Goal: Task Accomplishment & Management: Use online tool/utility

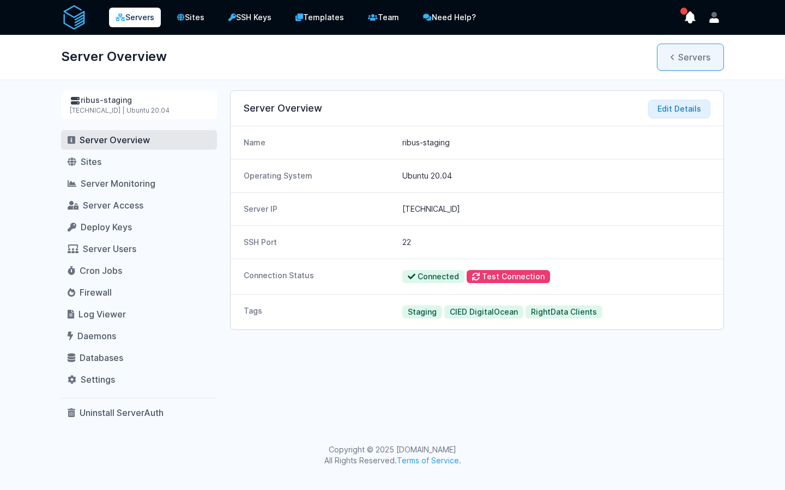
click at [677, 64] on link "Servers" at bounding box center [690, 57] width 67 height 27
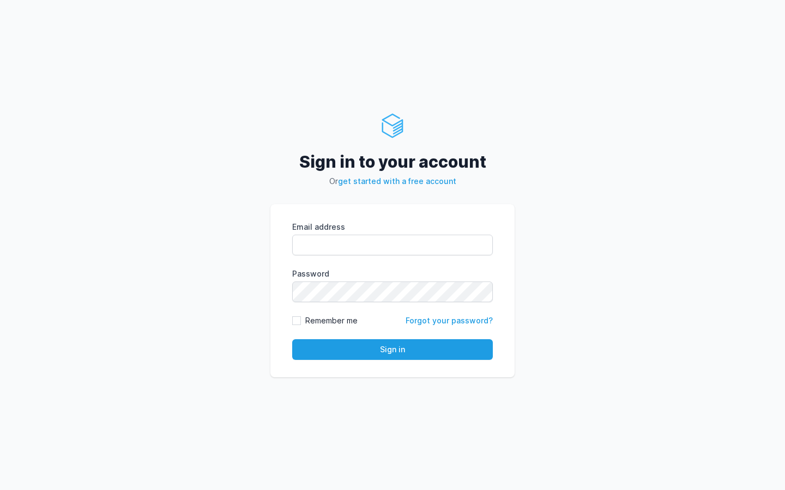
click at [347, 233] on div "Email address eyJpdiI6IlJ6MWFOUkJCZytUOTI1dzZONnRjZ3c9PSIsInZhbHVlIjoiaXI0SnJwR…" at bounding box center [392, 239] width 201 height 34
click at [346, 249] on input "Email address" at bounding box center [392, 245] width 201 height 21
type input "kiran@cied.in"
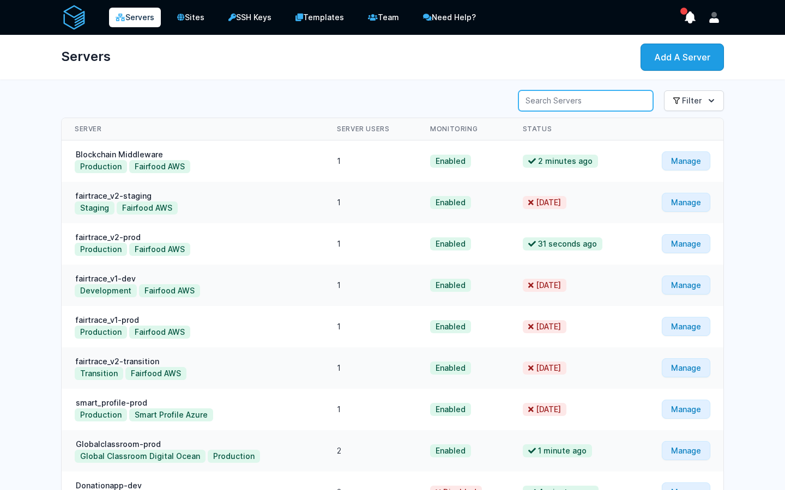
click at [633, 99] on input "Server Search" at bounding box center [585, 100] width 135 height 21
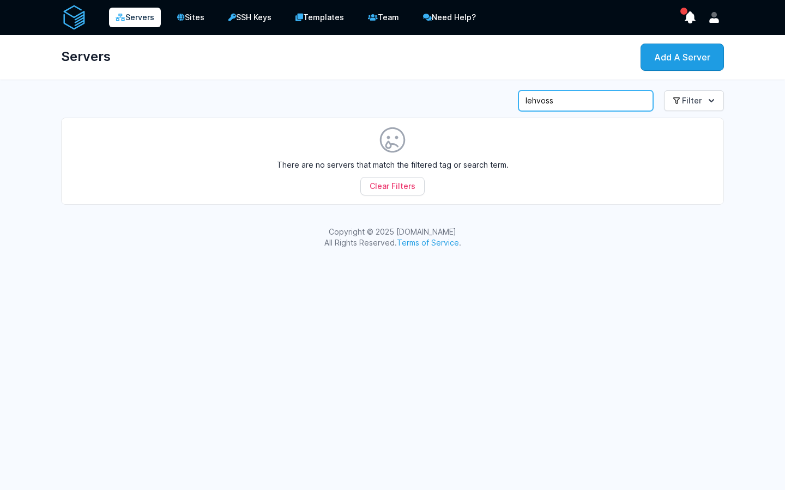
type input "lehvoss"
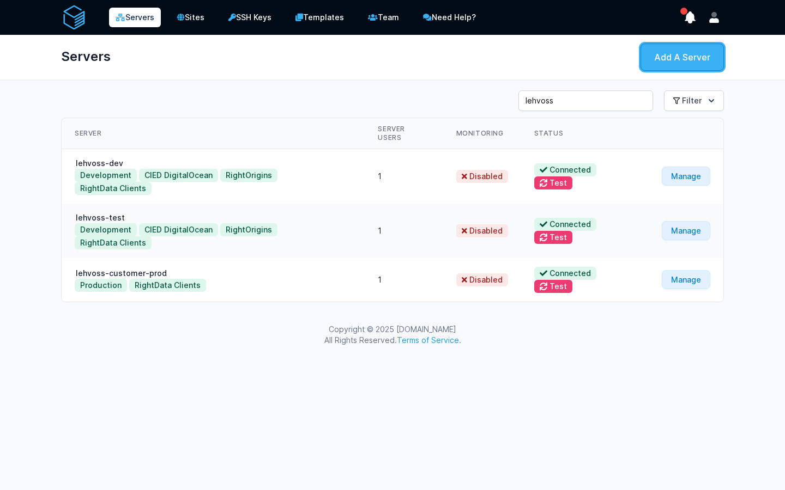
click at [691, 66] on link "Add A Server" at bounding box center [681, 57] width 83 height 27
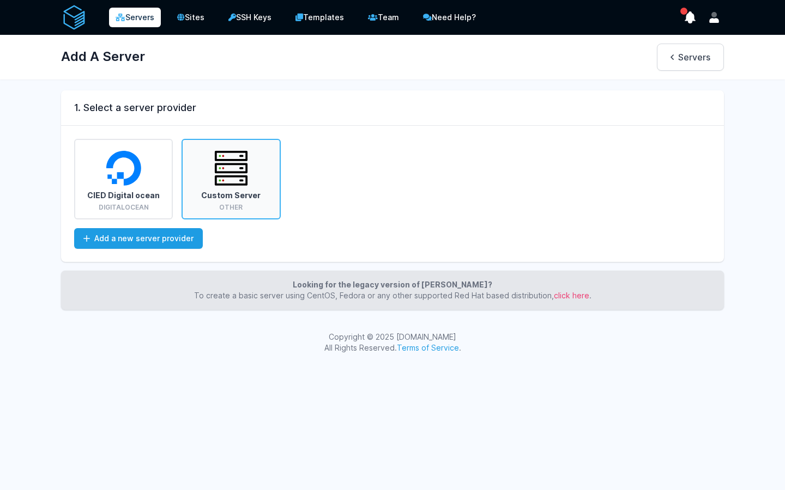
click at [213, 188] on link "Custom Server Other" at bounding box center [230, 179] width 99 height 81
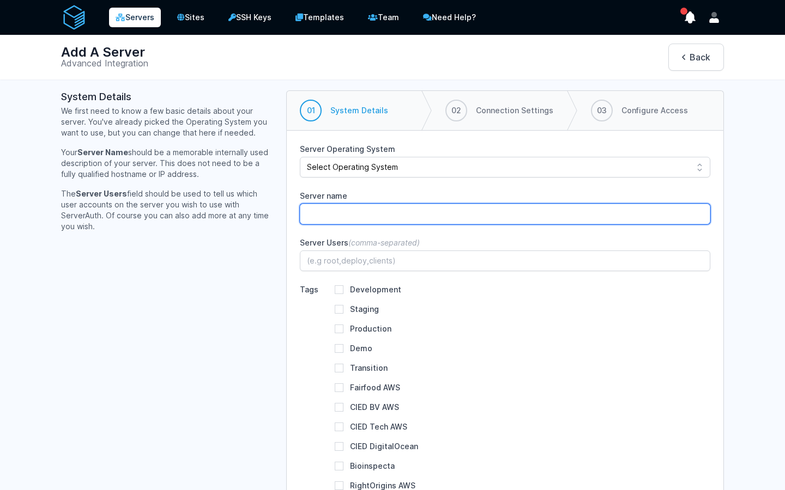
click at [350, 211] on input "Server name" at bounding box center [505, 214] width 410 height 21
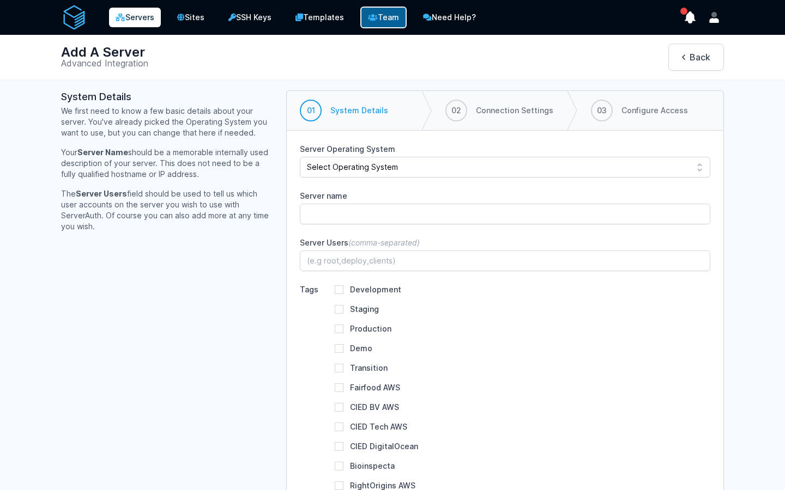
click at [395, 14] on link "Team" at bounding box center [383, 18] width 46 height 22
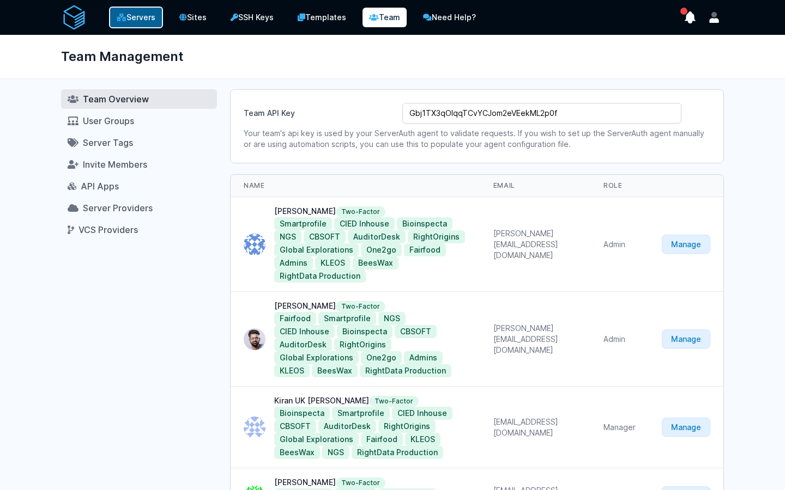
click at [142, 21] on link "Servers" at bounding box center [136, 18] width 54 height 22
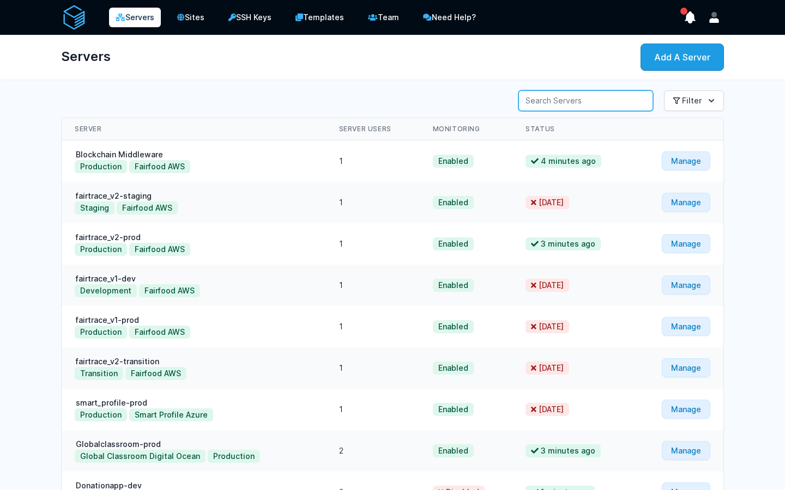
click at [611, 107] on input "Server Search" at bounding box center [585, 100] width 135 height 21
type input "lehvoss"
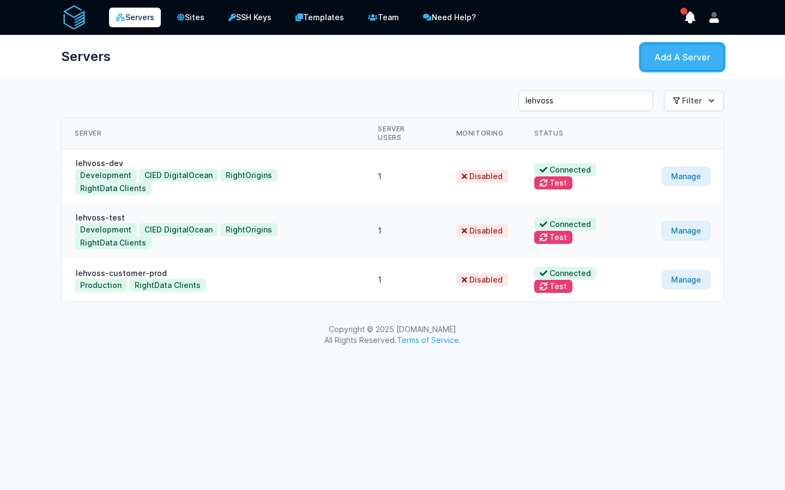
click at [679, 70] on link "Add A Server" at bounding box center [681, 57] width 83 height 27
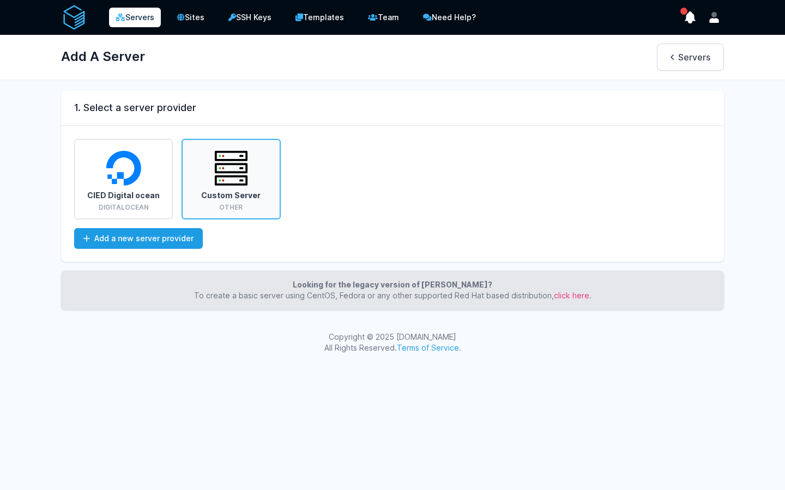
click at [247, 183] on img at bounding box center [231, 168] width 35 height 35
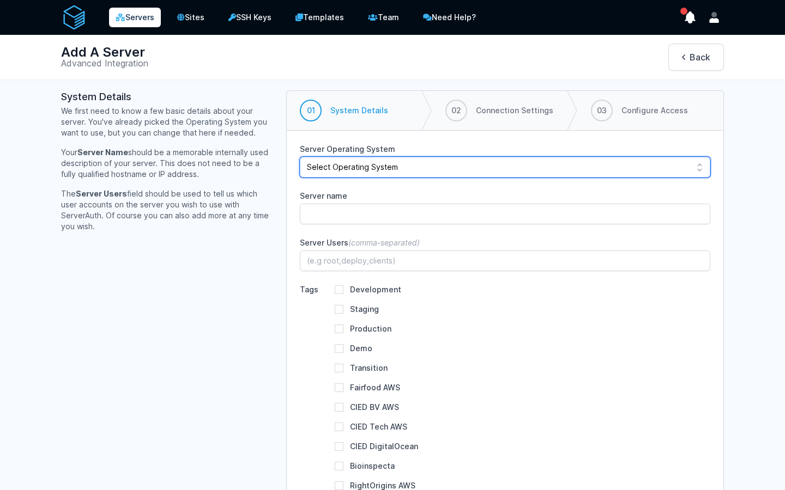
click at [384, 170] on select "Select Operating System Debian 12 (Bookworm) Debian 11 (Bullseye) Debian 10 (Bu…" at bounding box center [505, 167] width 410 height 21
select select "ubuntu-2004"
click at [300, 157] on select "Select Operating System Debian 12 (Bookworm) Debian 11 (Bullseye) Debian 10 (Bu…" at bounding box center [505, 167] width 410 height 21
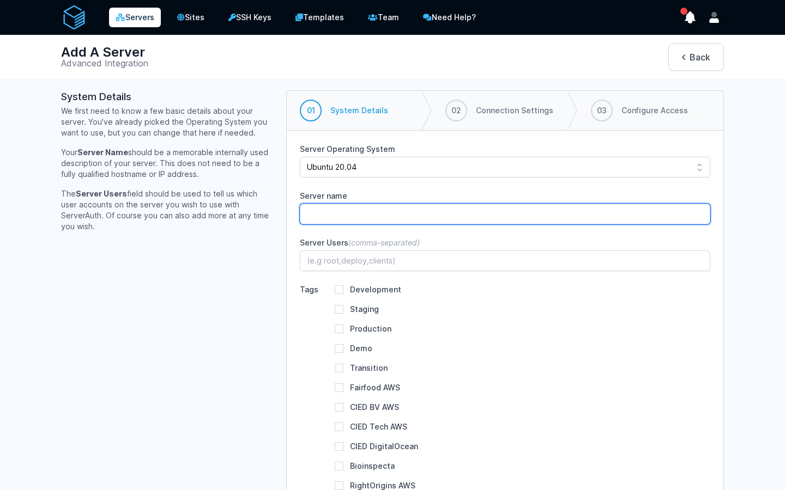
click at [411, 207] on input "Server name" at bounding box center [505, 214] width 410 height 21
paste input "[TECHNICAL_ID]"
type input "lehvoss-staging"
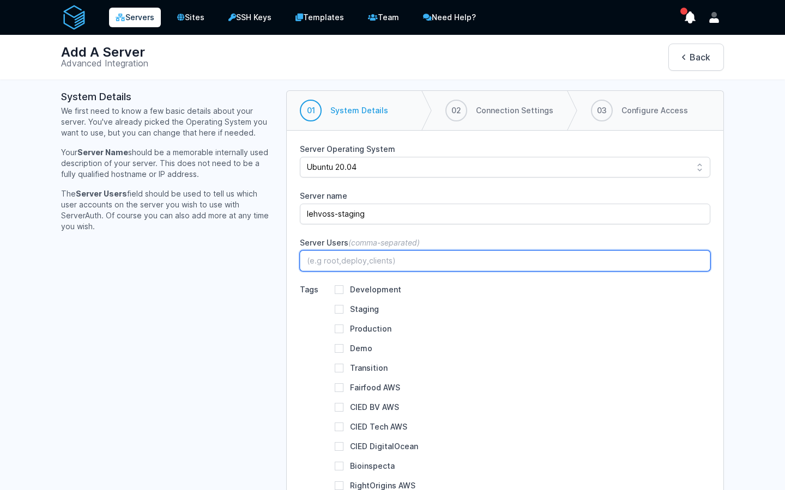
click at [400, 267] on input "Server Users (comma-separated)" at bounding box center [505, 261] width 410 height 21
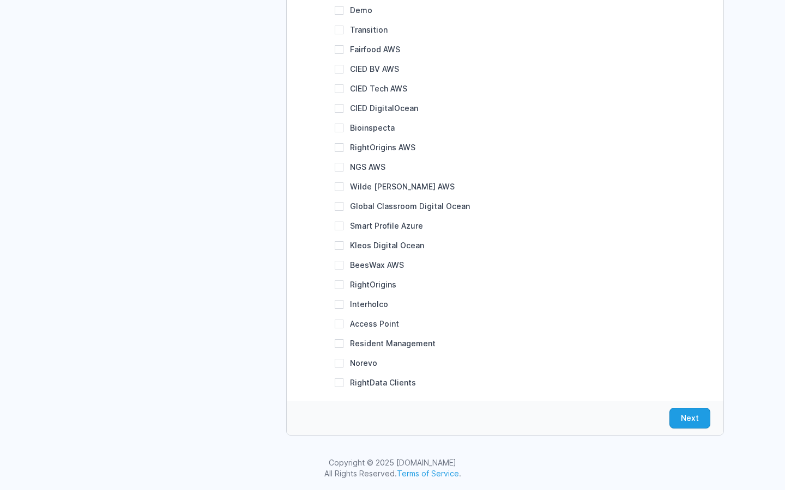
type input "root"
click at [367, 381] on label "RightData Clients" at bounding box center [383, 382] width 66 height 9
click at [343, 381] on input "RightData Clients" at bounding box center [339, 383] width 9 height 9
checkbox input "true"
click at [686, 414] on button "Next" at bounding box center [689, 418] width 41 height 21
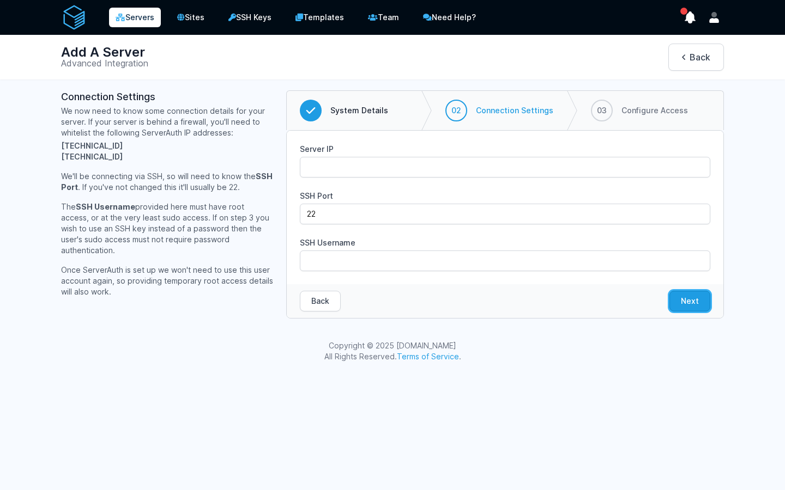
scroll to position [0, 0]
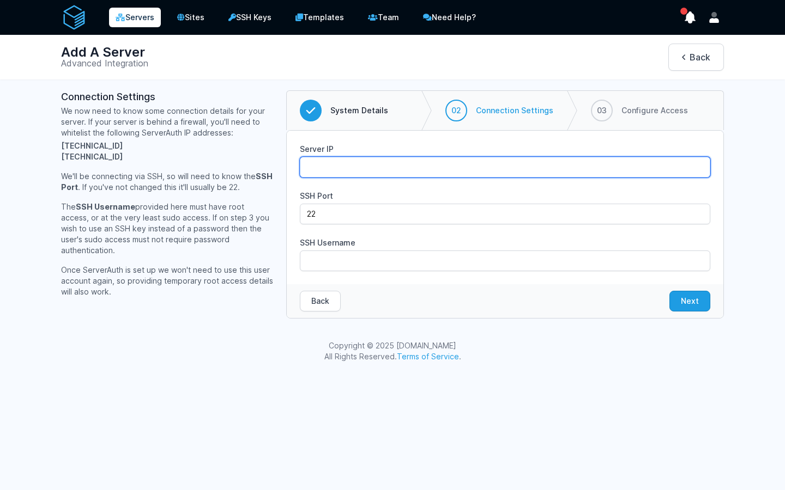
click at [385, 166] on input "Server IP" at bounding box center [505, 167] width 410 height 21
paste input "164.92.245.194"
type input "164.92.245.194"
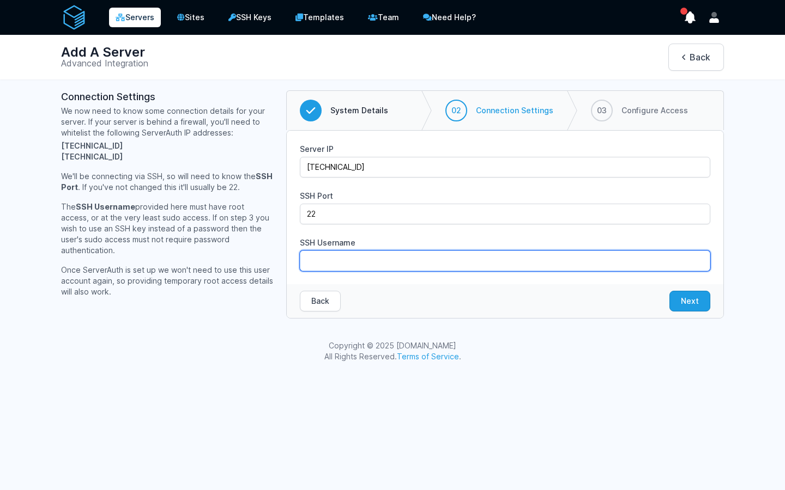
click at [331, 254] on input "SSH Username" at bounding box center [505, 261] width 410 height 21
type input "root"
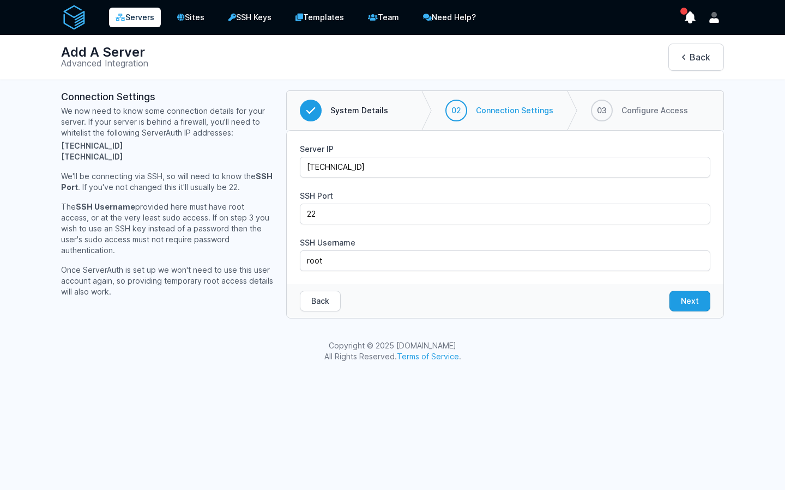
click at [536, 313] on div "Back Next" at bounding box center [505, 301] width 437 height 34
click at [696, 303] on button "Next" at bounding box center [689, 301] width 41 height 21
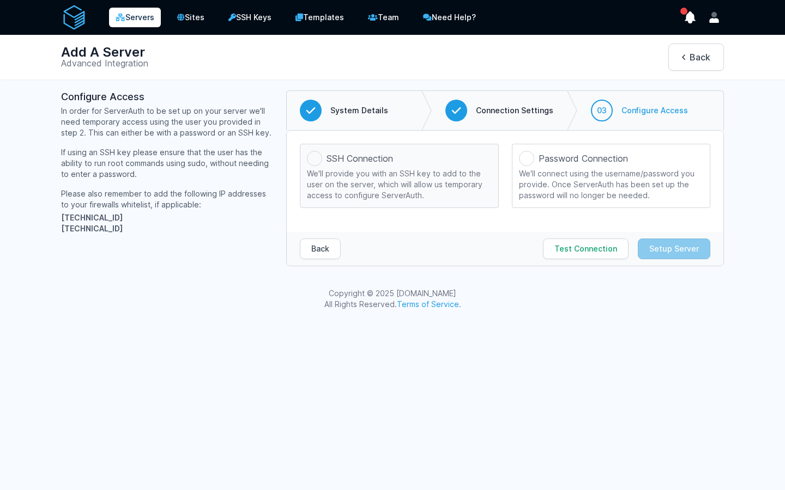
click at [384, 187] on div "We'll provide you with an SSH key to add to the user on the server, which will …" at bounding box center [399, 184] width 184 height 33
click at [0, 0] on input "SSH Connection We'll provide you with an SSH key to add to the user on the serv…" at bounding box center [0, 0] width 0 height 0
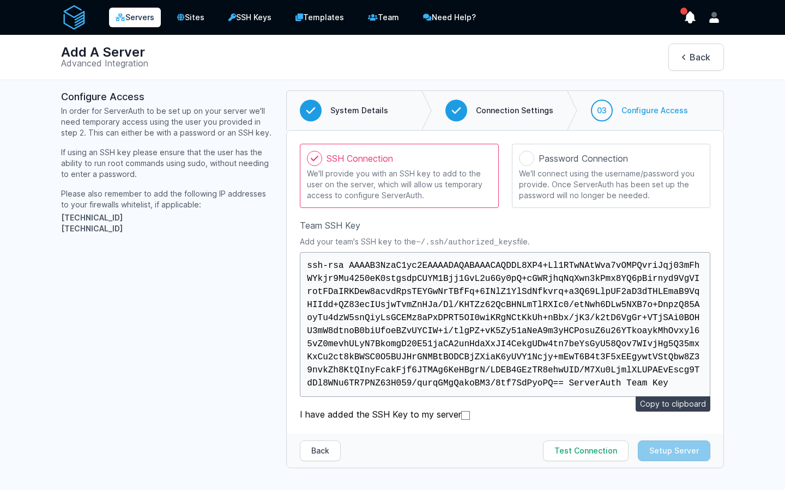
click at [676, 408] on button "Copy to clipboard" at bounding box center [672, 404] width 75 height 15
drag, startPoint x: 415, startPoint y: 241, endPoint x: 516, endPoint y: 242, distance: 100.8
click at [516, 242] on p "Add your team's SSH key to the ~/.ssh/authorized_keys file." at bounding box center [505, 242] width 410 height 11
copy p "~/.ssh/authorized_keys"
click at [659, 400] on button "Copy to clipboard" at bounding box center [672, 404] width 75 height 15
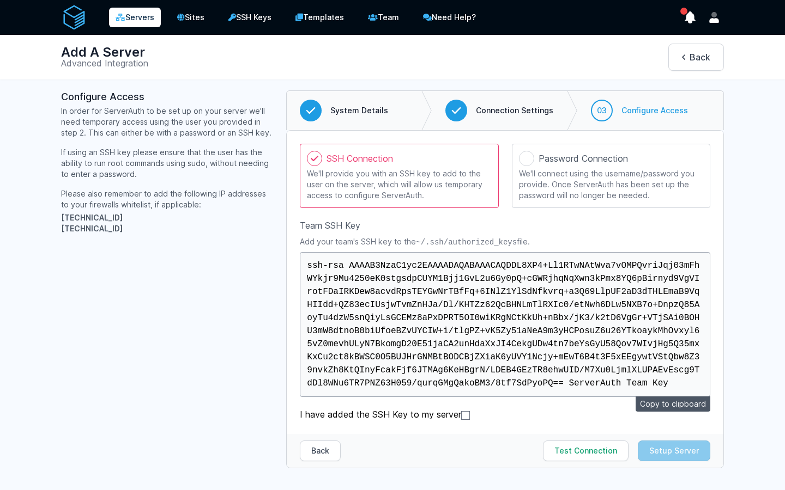
click at [471, 415] on label "I have added the SSH Key to my server" at bounding box center [505, 414] width 410 height 13
click at [470, 415] on input "I have added the SSH Key to my server" at bounding box center [465, 415] width 9 height 9
checkbox input "true"
click at [572, 443] on button "Test Connection" at bounding box center [586, 451] width 86 height 21
